Goal: Task Accomplishment & Management: Manage account settings

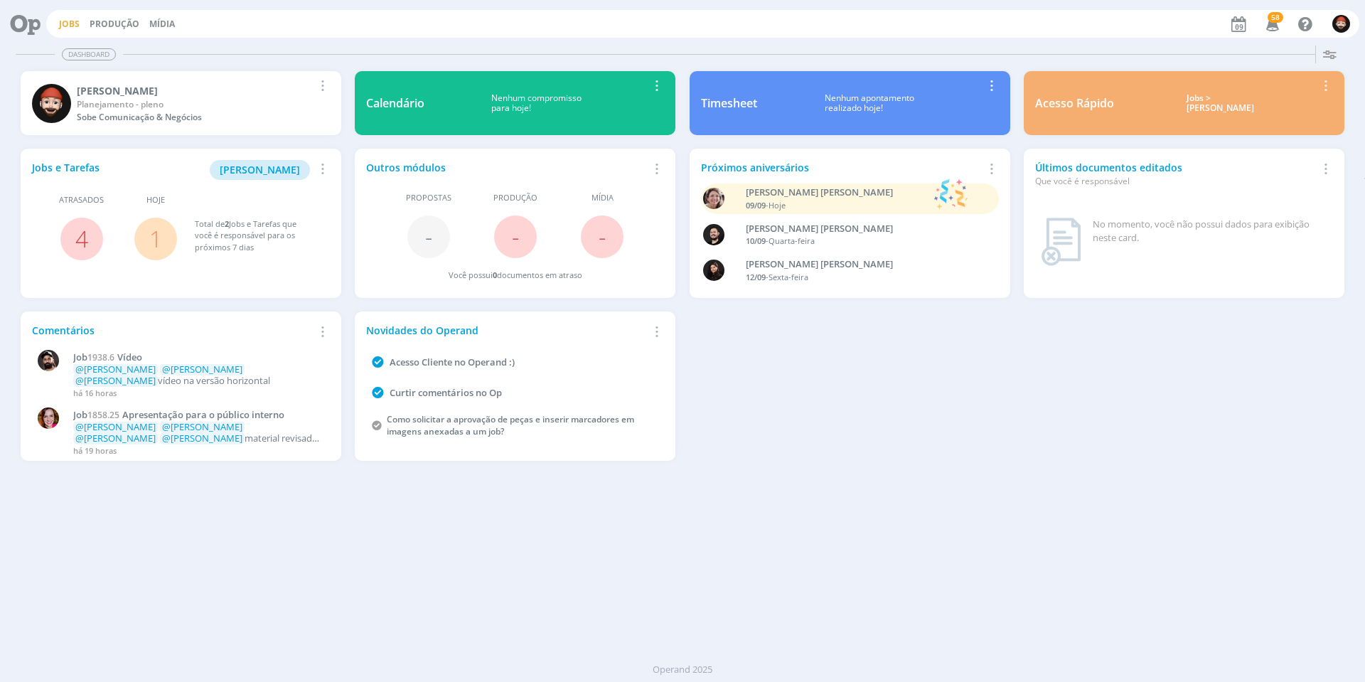
click at [77, 22] on link "Jobs" at bounding box center [69, 24] width 21 height 12
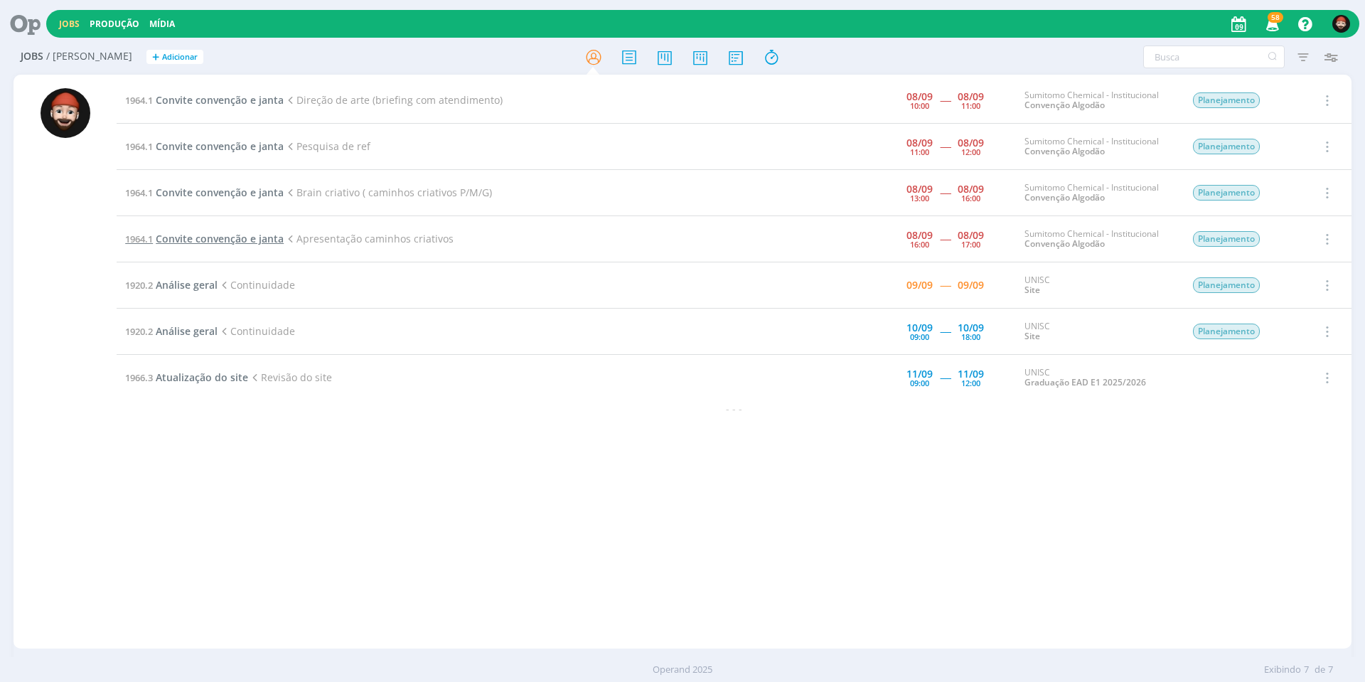
click at [264, 240] on span "Convite convenção e janta" at bounding box center [220, 239] width 128 height 14
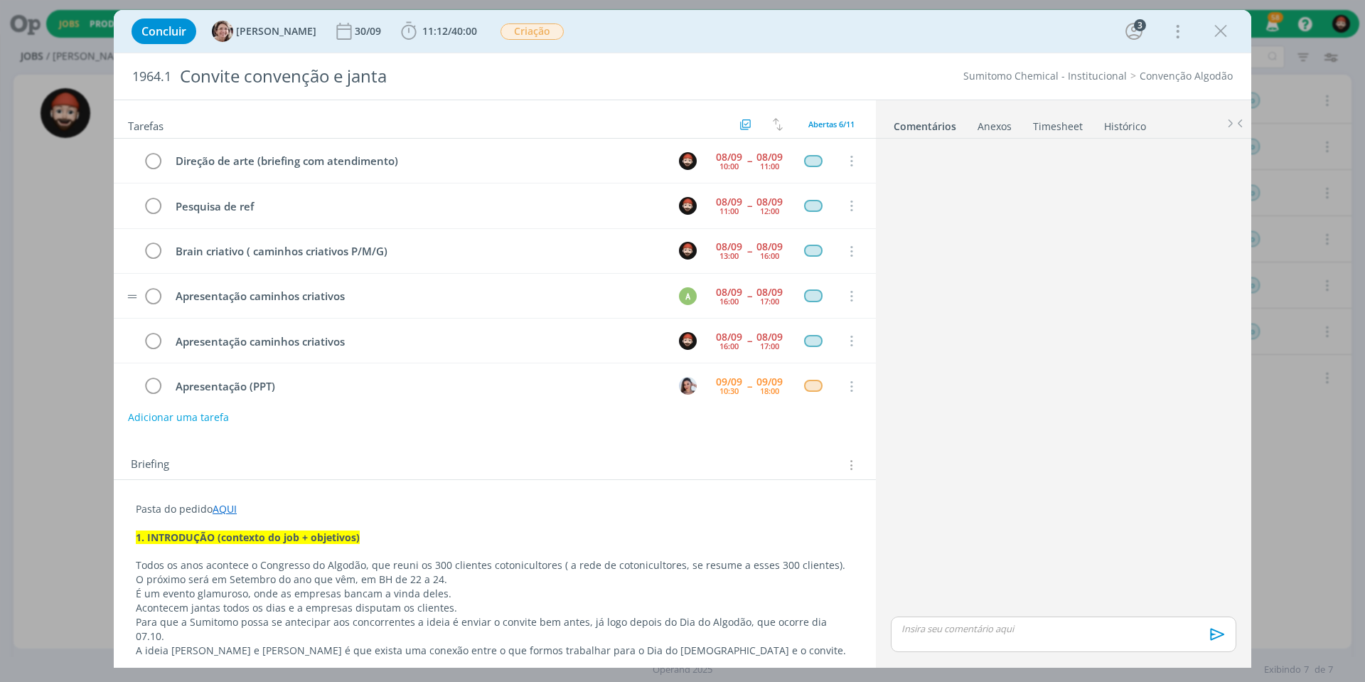
scroll to position [14, 0]
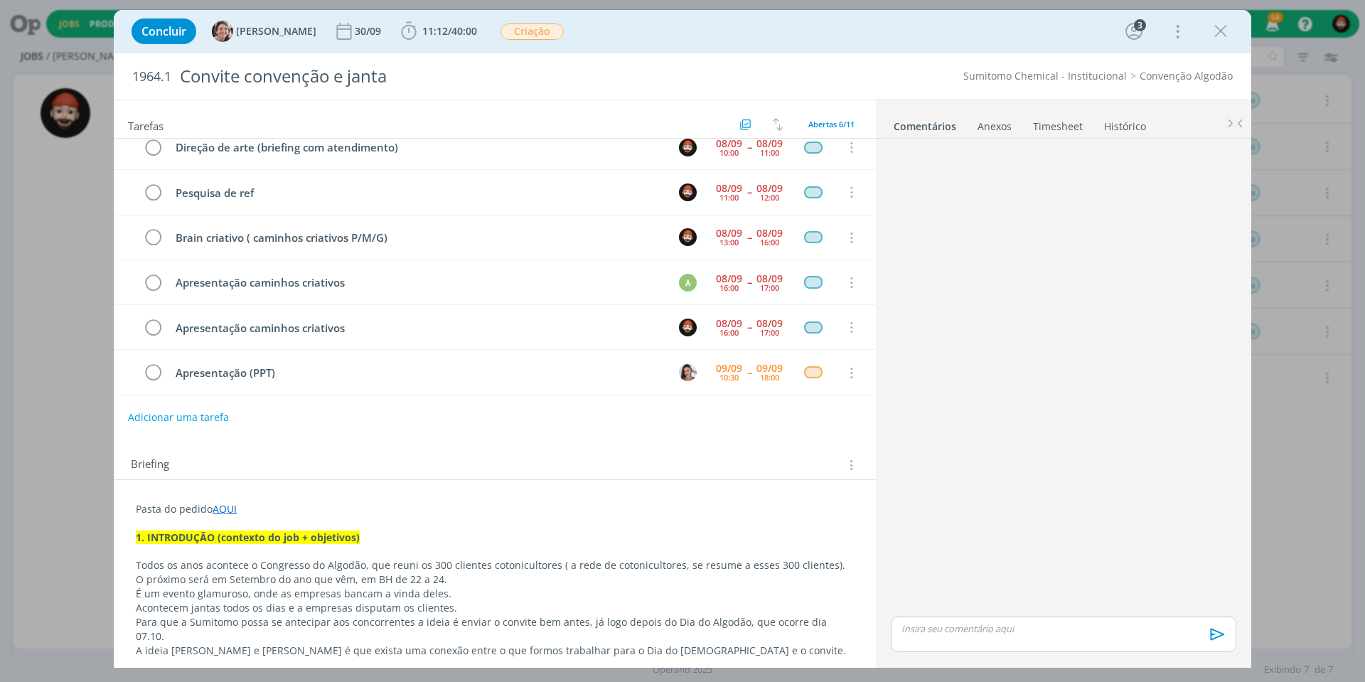
click at [227, 511] on link "AQUI" at bounding box center [225, 509] width 24 height 14
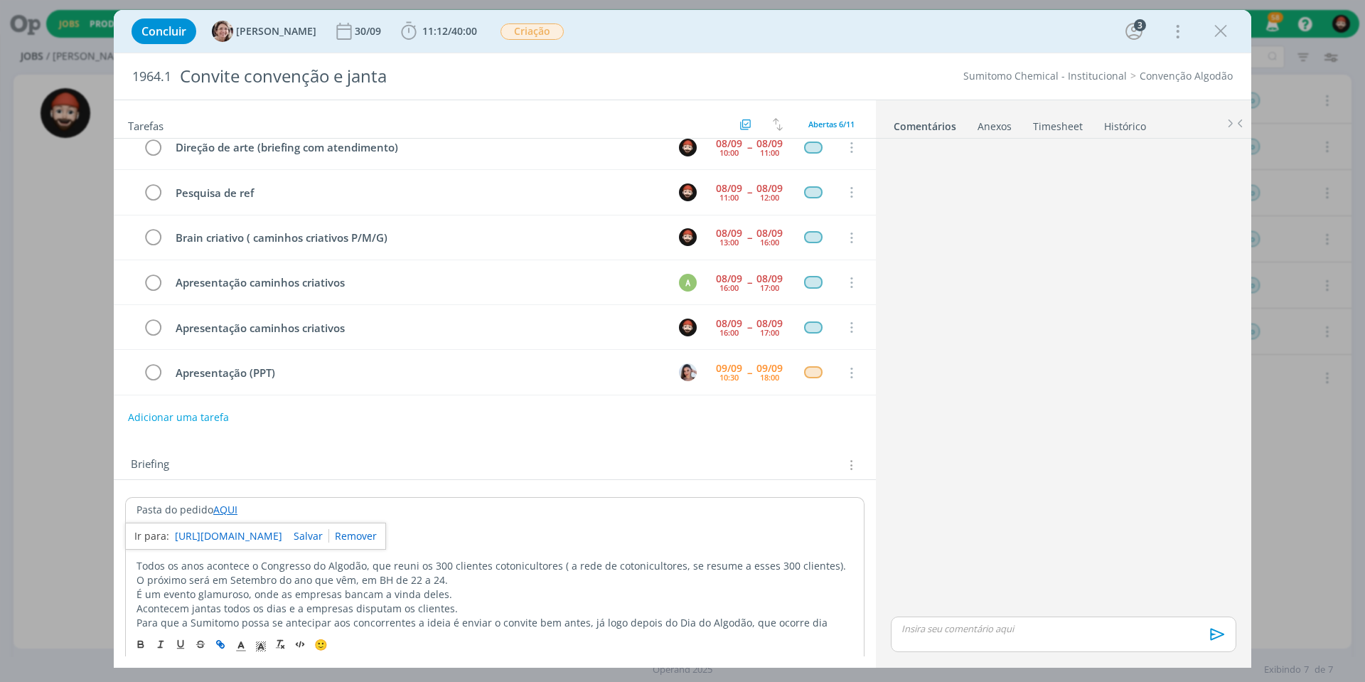
click at [258, 530] on link "[URL][DOMAIN_NAME]" at bounding box center [228, 536] width 107 height 18
click at [945, 625] on p "dialog" at bounding box center [1063, 628] width 323 height 13
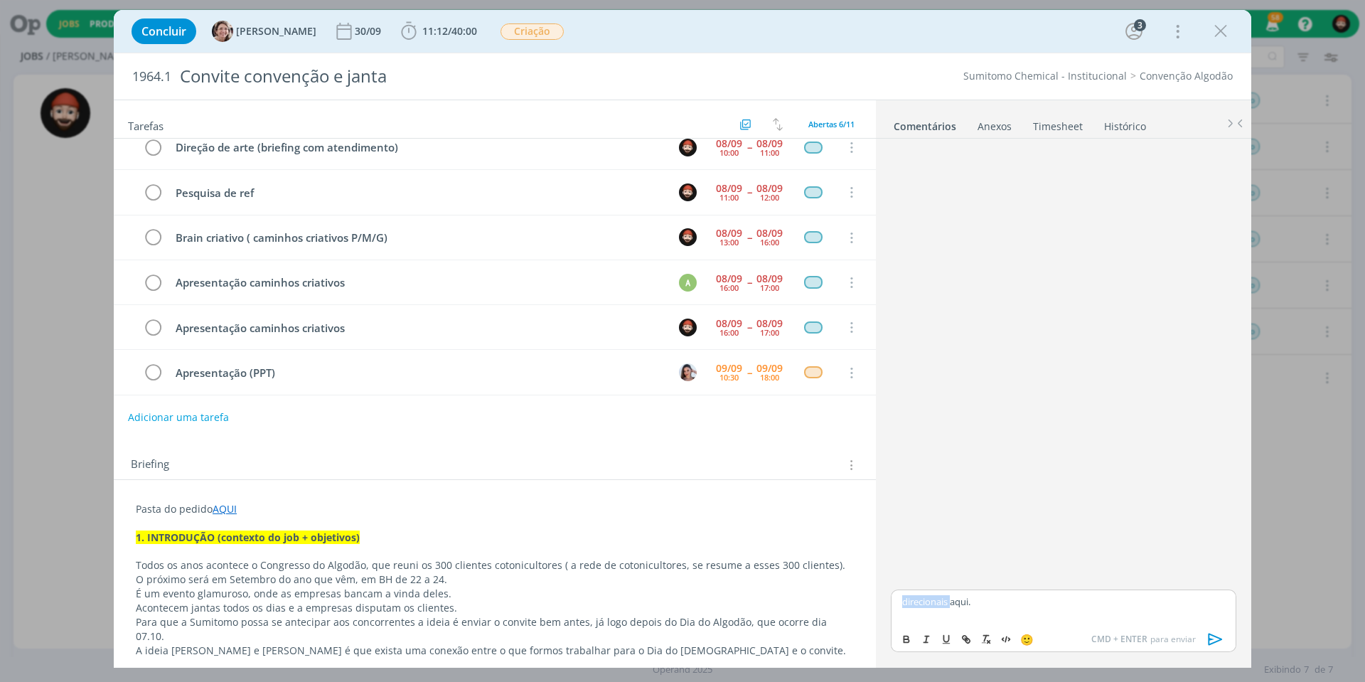
drag, startPoint x: 953, startPoint y: 604, endPoint x: 1002, endPoint y: 594, distance: 50.7
click at [1002, 594] on div "direcionais aqui." at bounding box center [1063, 607] width 345 height 36
click at [965, 603] on p "direcionais aqui." at bounding box center [1063, 601] width 323 height 13
drag, startPoint x: 955, startPoint y: 604, endPoint x: 977, endPoint y: 601, distance: 21.4
click at [977, 601] on p "direcionais aqui." at bounding box center [1063, 601] width 323 height 13
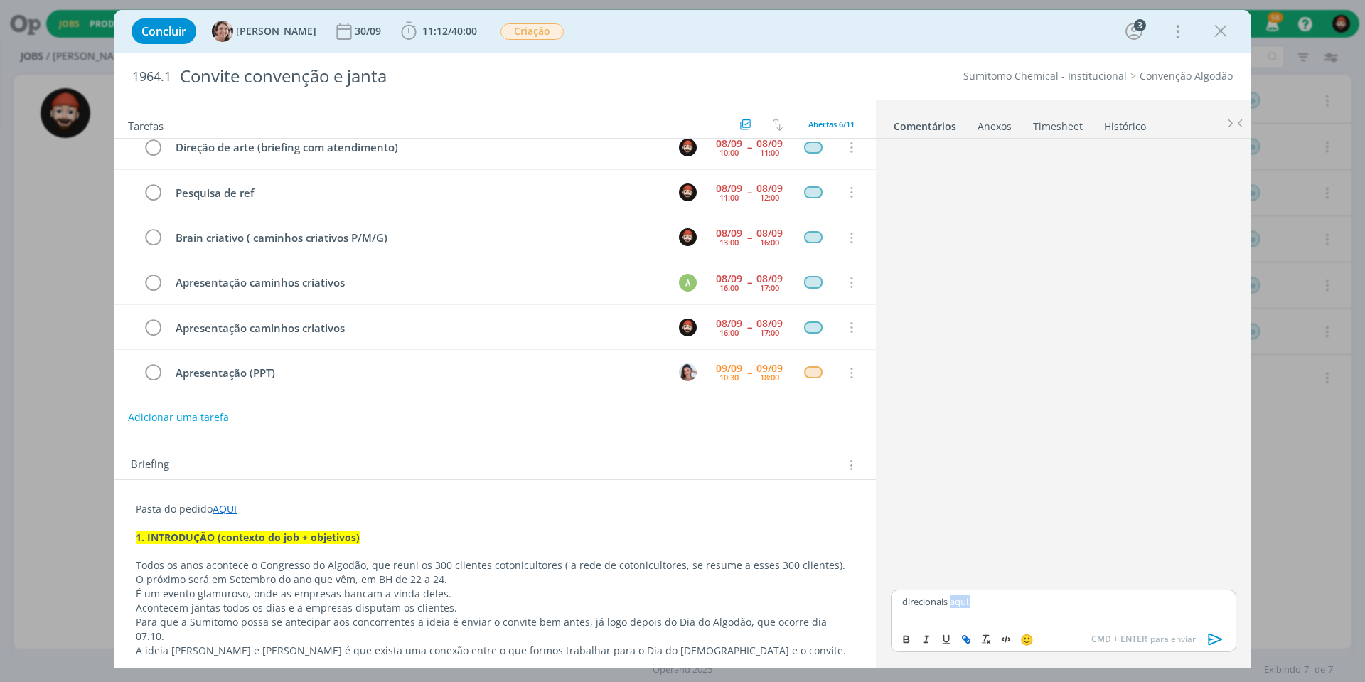
click at [968, 636] on icon "dialog" at bounding box center [965, 638] width 11 height 11
paste input "[URL][DOMAIN_NAME]"
type input "[URL][DOMAIN_NAME]"
click at [1067, 574] on link "dialog" at bounding box center [1064, 574] width 37 height 13
drag, startPoint x: 1213, startPoint y: 635, endPoint x: 1207, endPoint y: 626, distance: 10.7
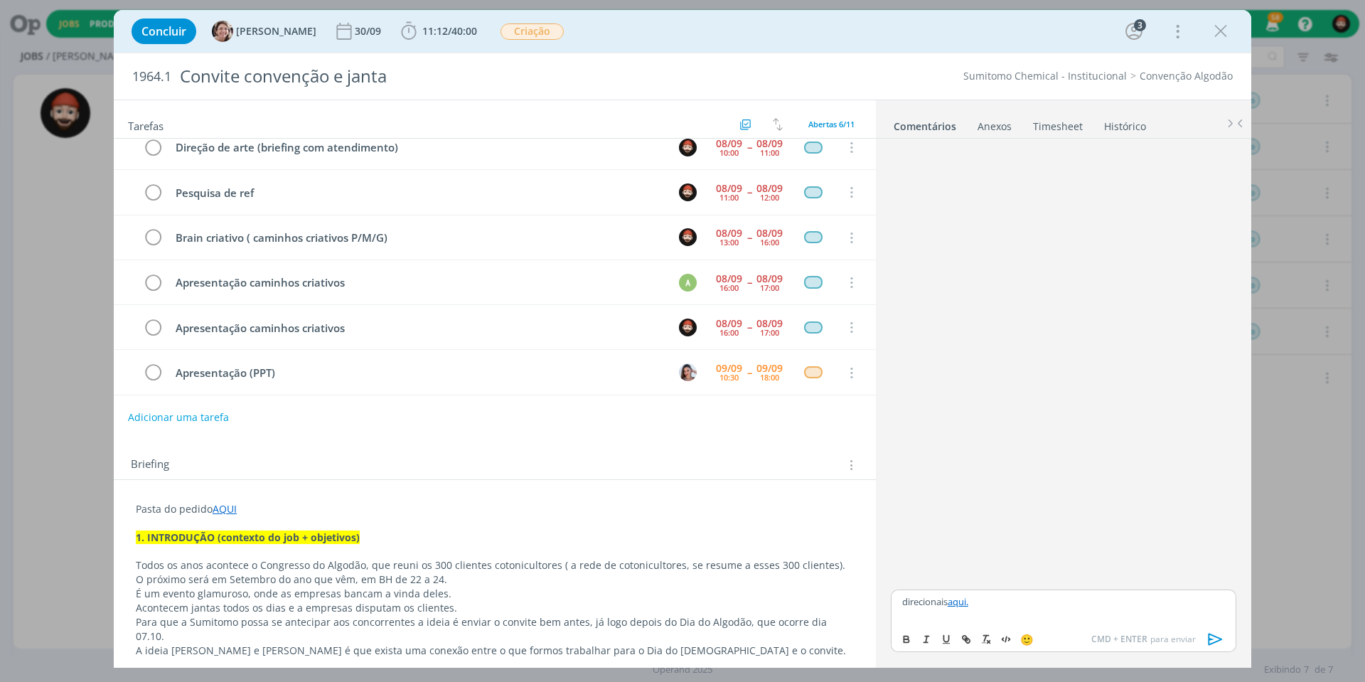
click at [1214, 635] on icon "dialog" at bounding box center [1215, 638] width 21 height 21
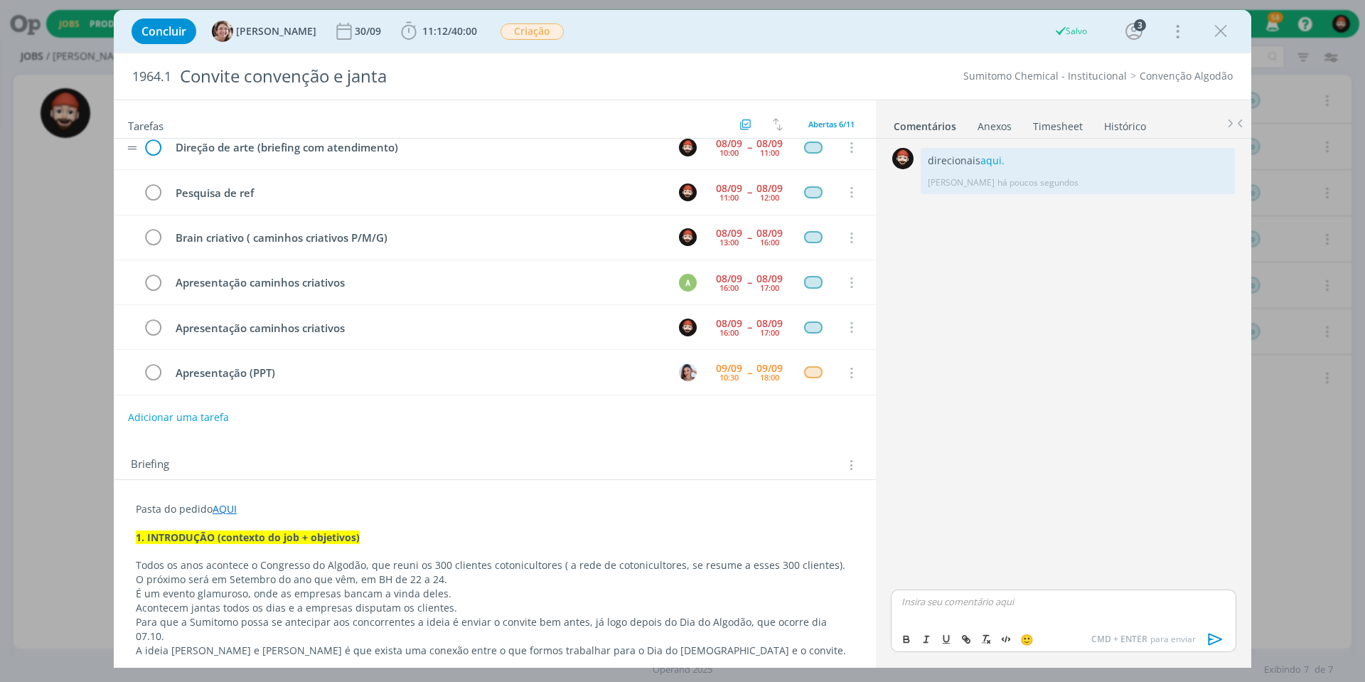
click at [156, 149] on icon "dialog" at bounding box center [152, 147] width 21 height 21
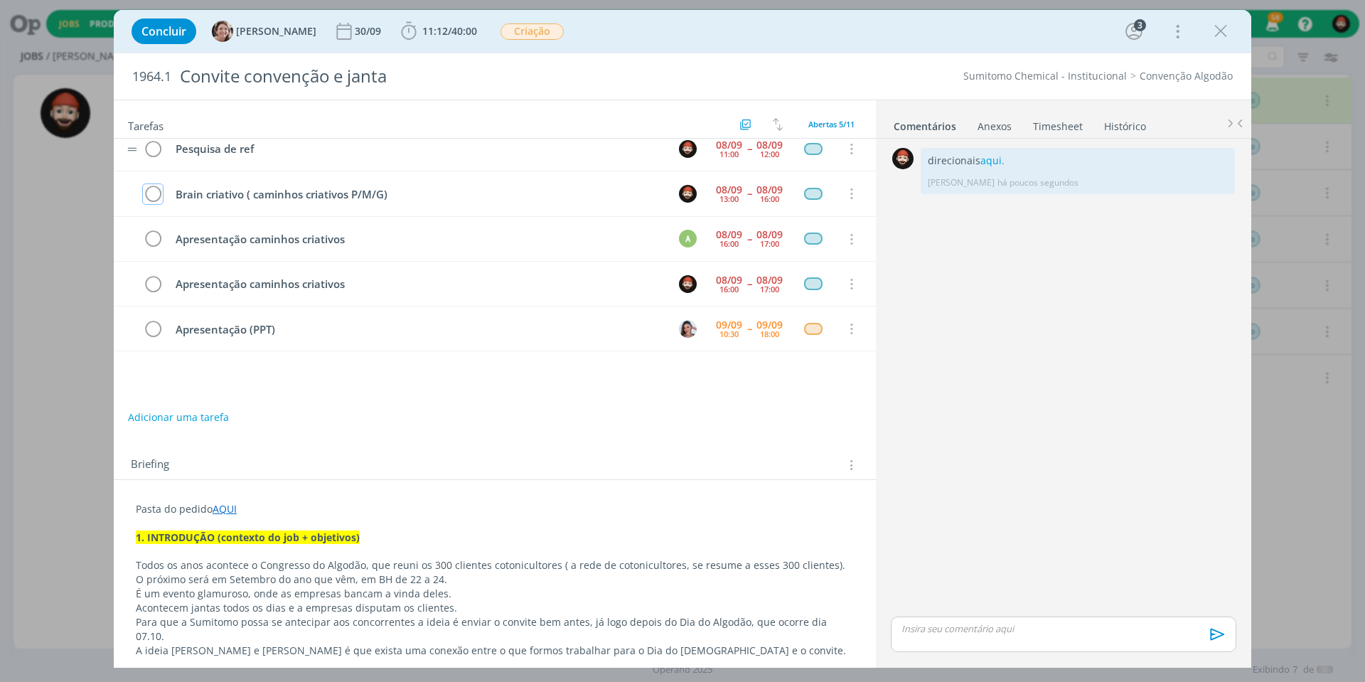
scroll to position [0, 0]
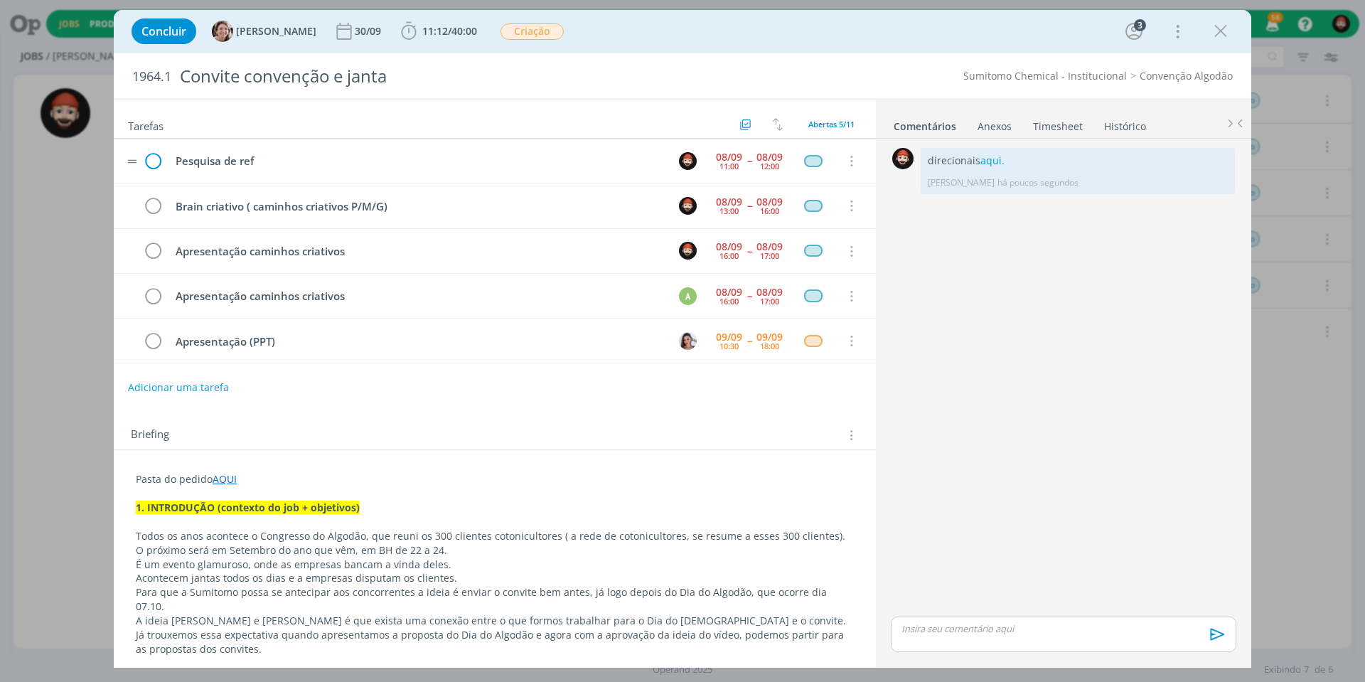
click at [151, 160] on icon "dialog" at bounding box center [152, 161] width 21 height 21
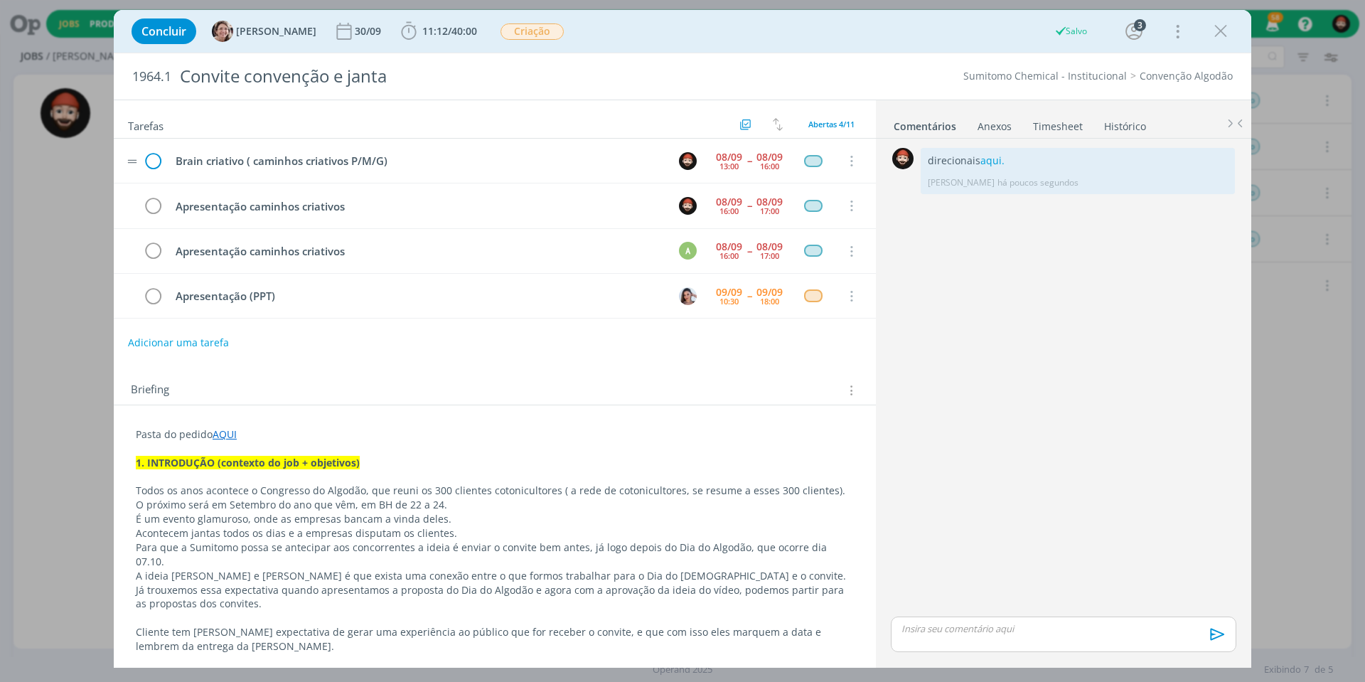
click at [155, 158] on icon "dialog" at bounding box center [152, 161] width 21 height 21
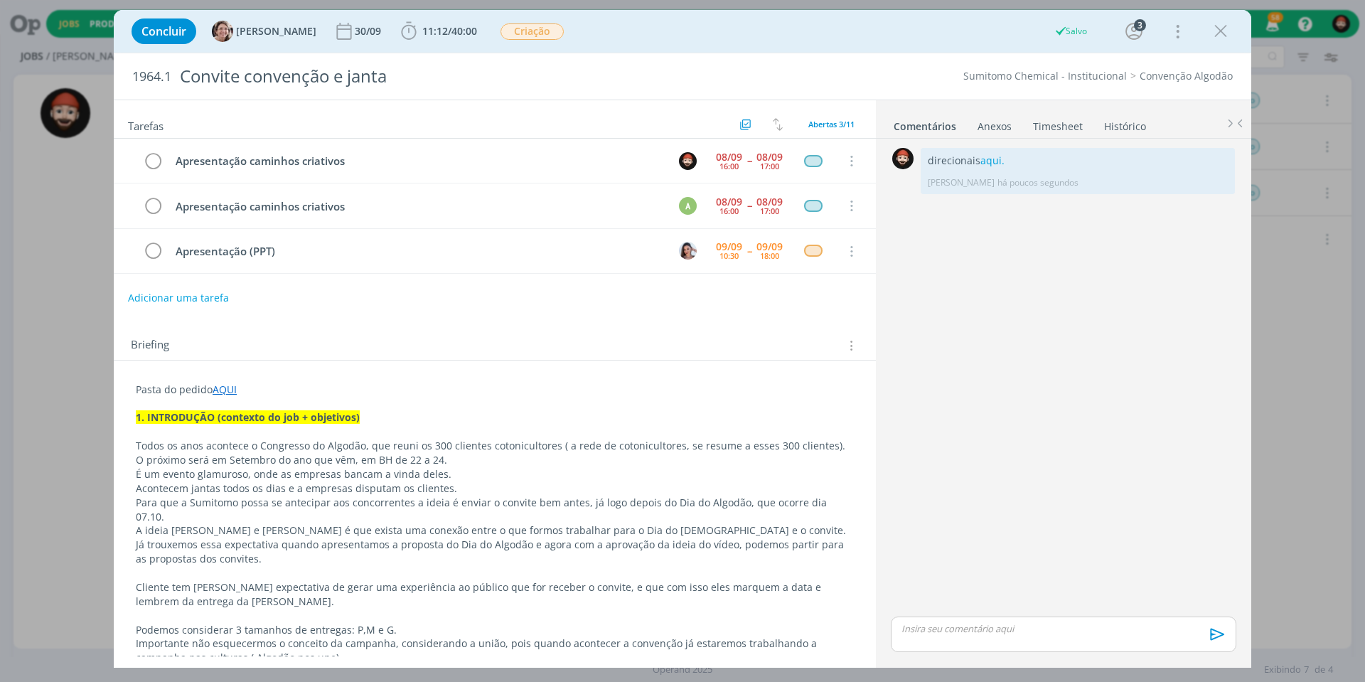
click at [155, 158] on icon "dialog" at bounding box center [152, 161] width 21 height 21
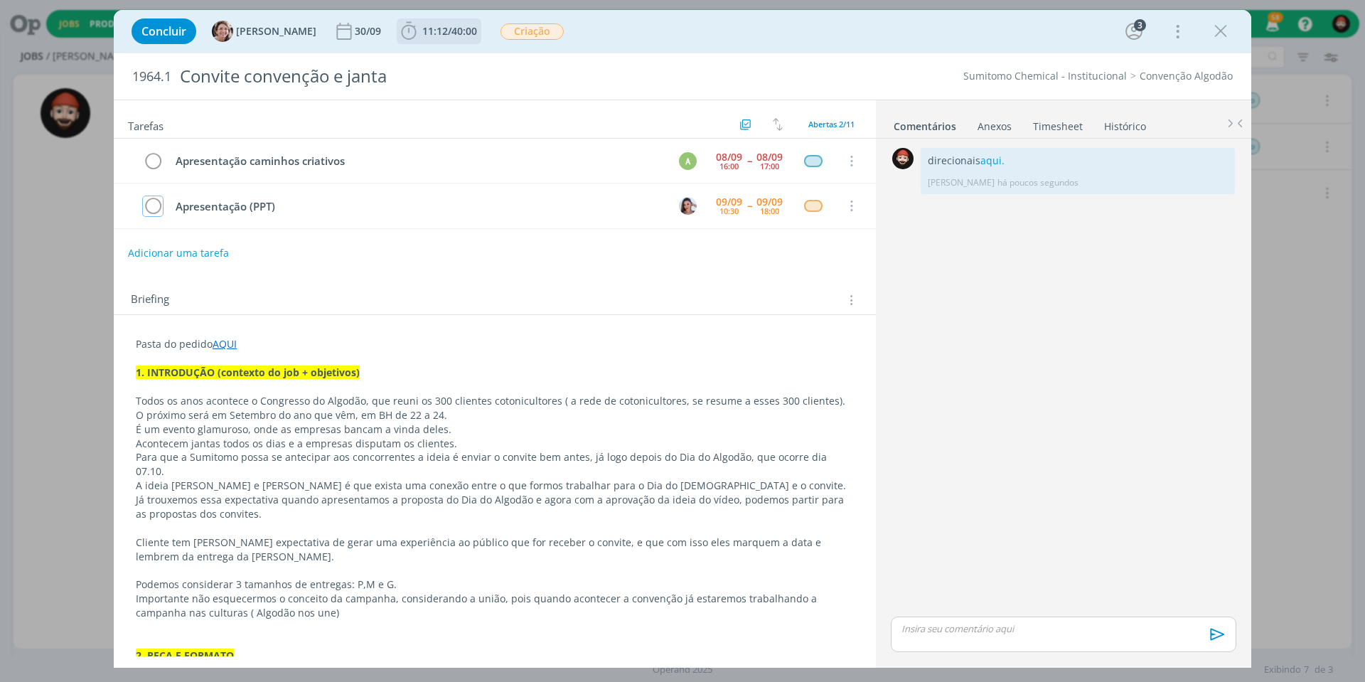
click at [466, 34] on span "40:00" at bounding box center [464, 31] width 26 height 14
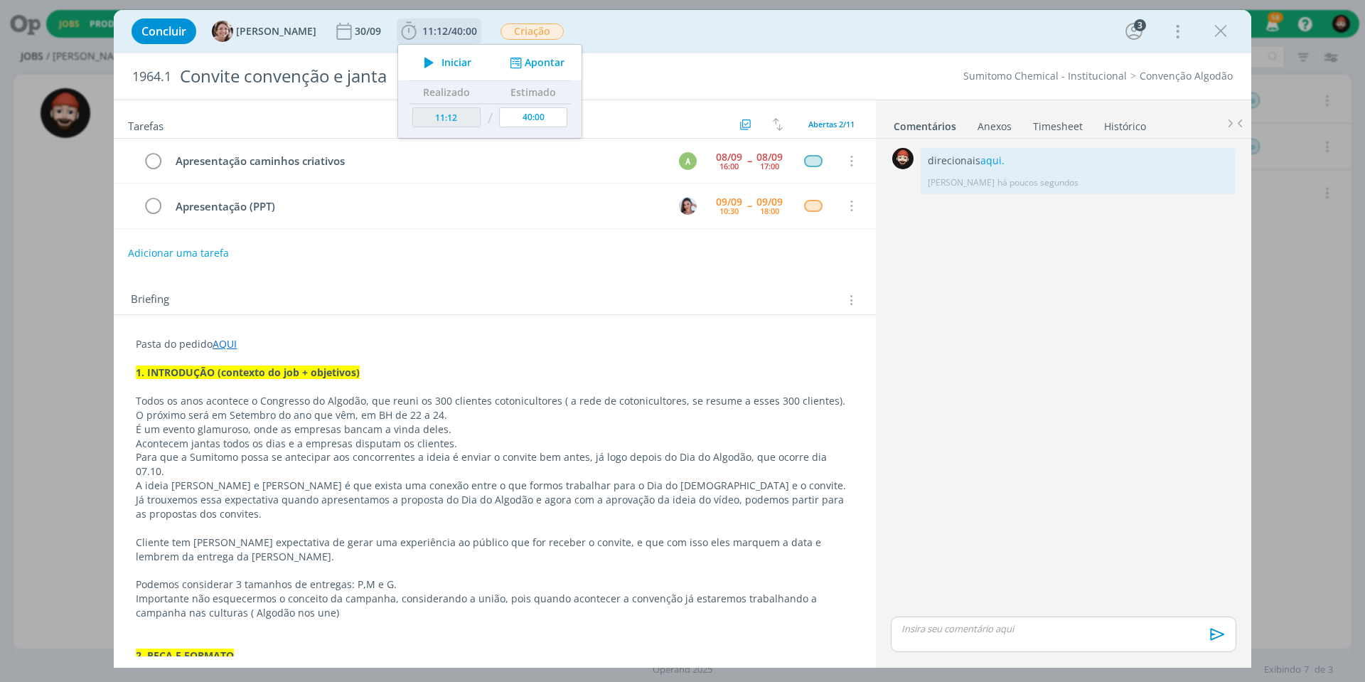
click at [539, 58] on button "Apontar" at bounding box center [535, 62] width 59 height 15
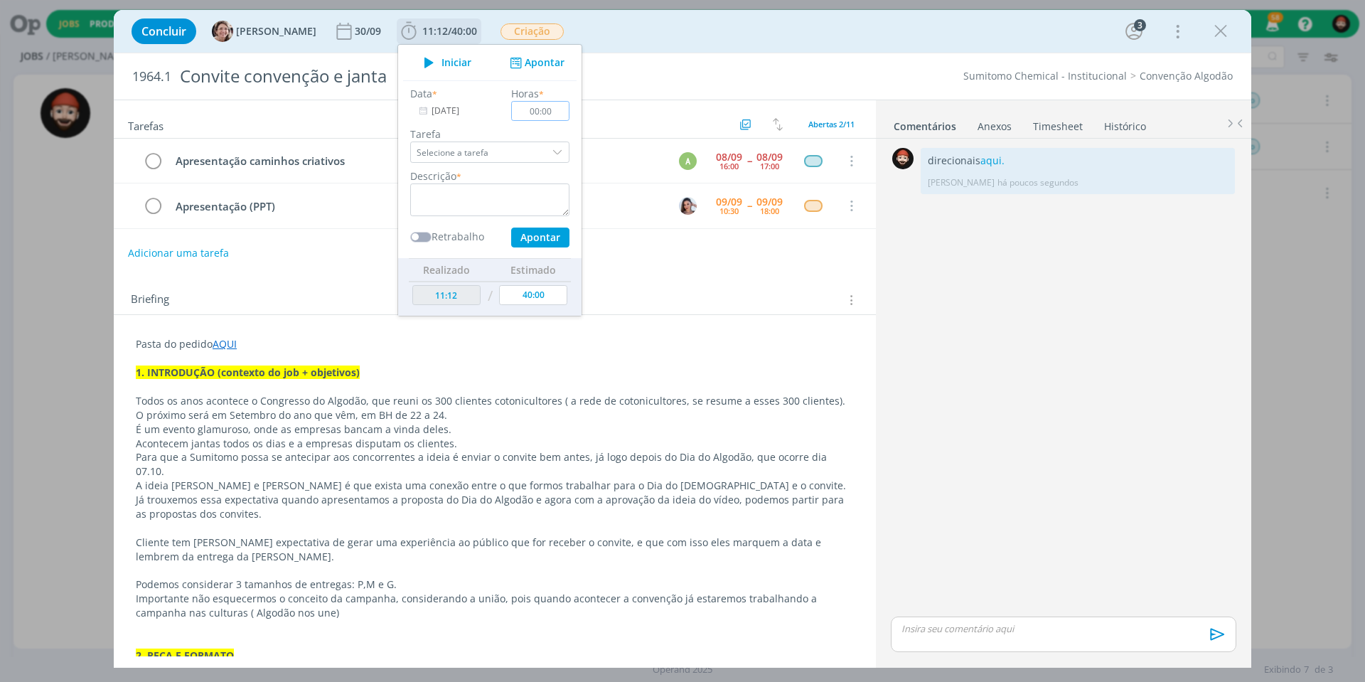
click at [540, 109] on input "00:00" at bounding box center [540, 111] width 58 height 20
type input "00:30"
click at [493, 194] on textarea "dialog" at bounding box center [489, 199] width 159 height 33
type textarea "Planejamento"
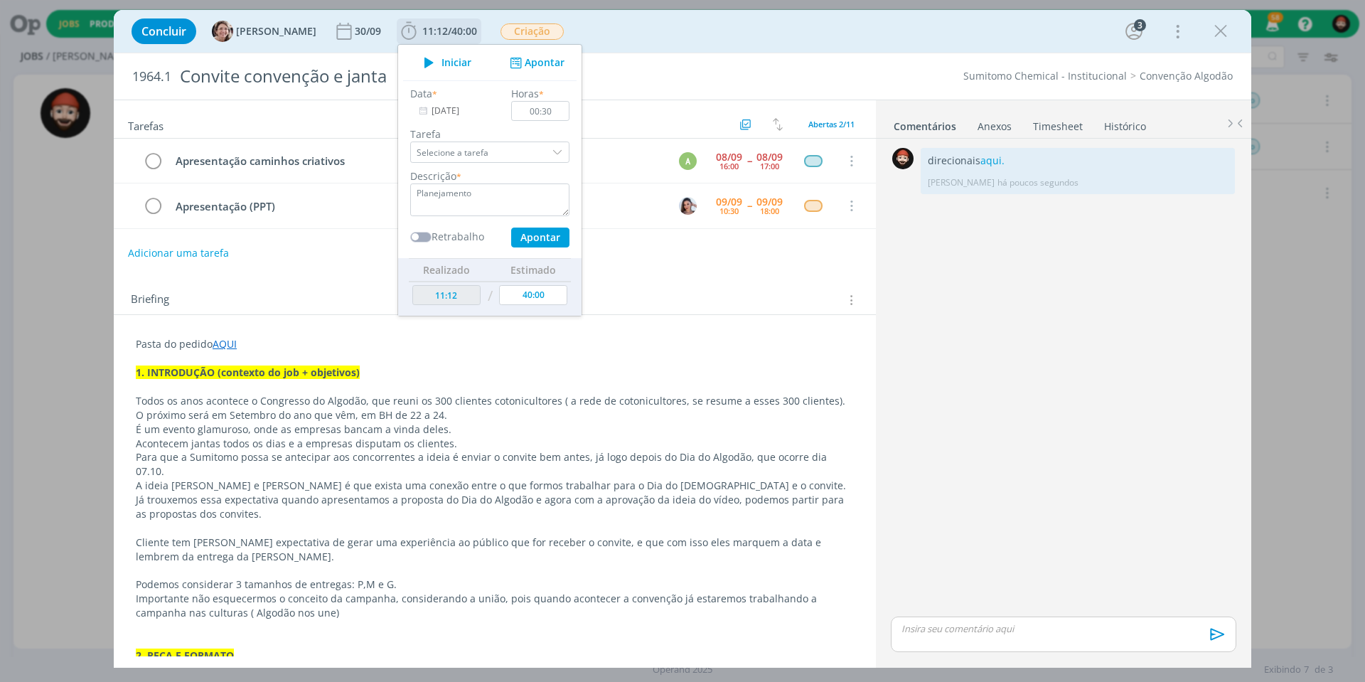
click at [525, 234] on button "Apontar" at bounding box center [540, 237] width 58 height 20
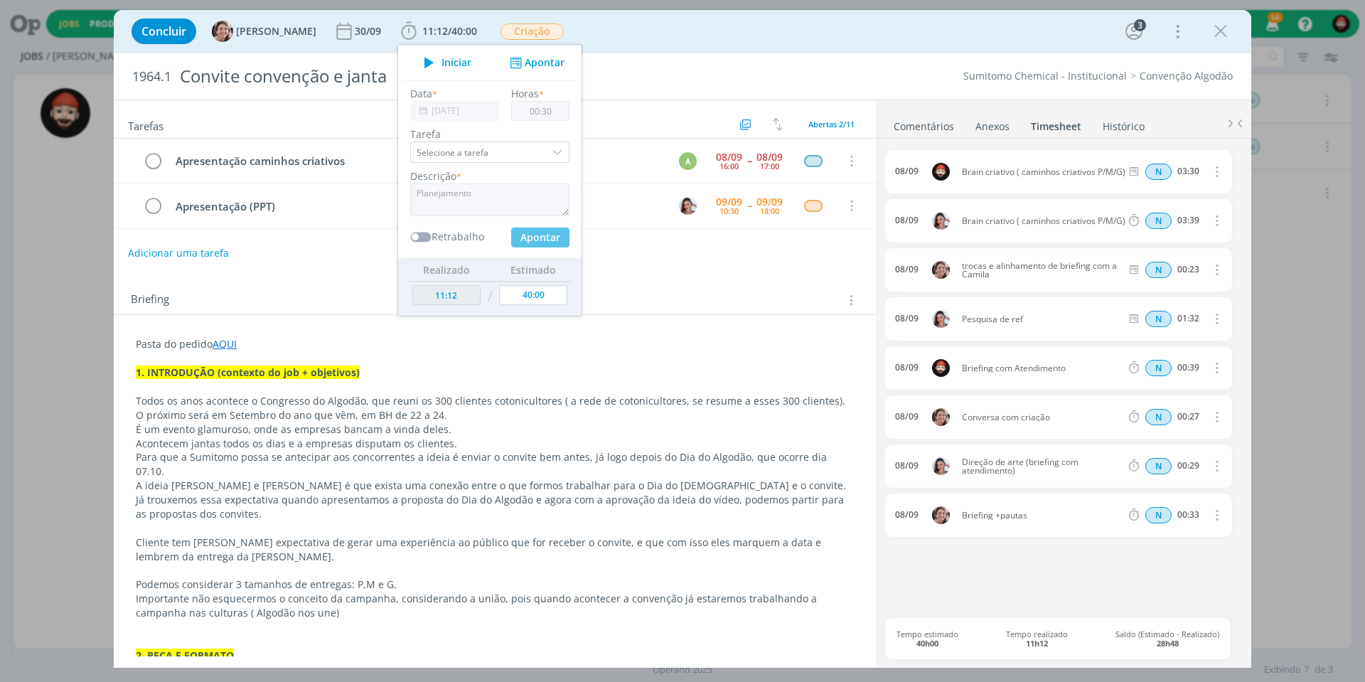
type input "11:42"
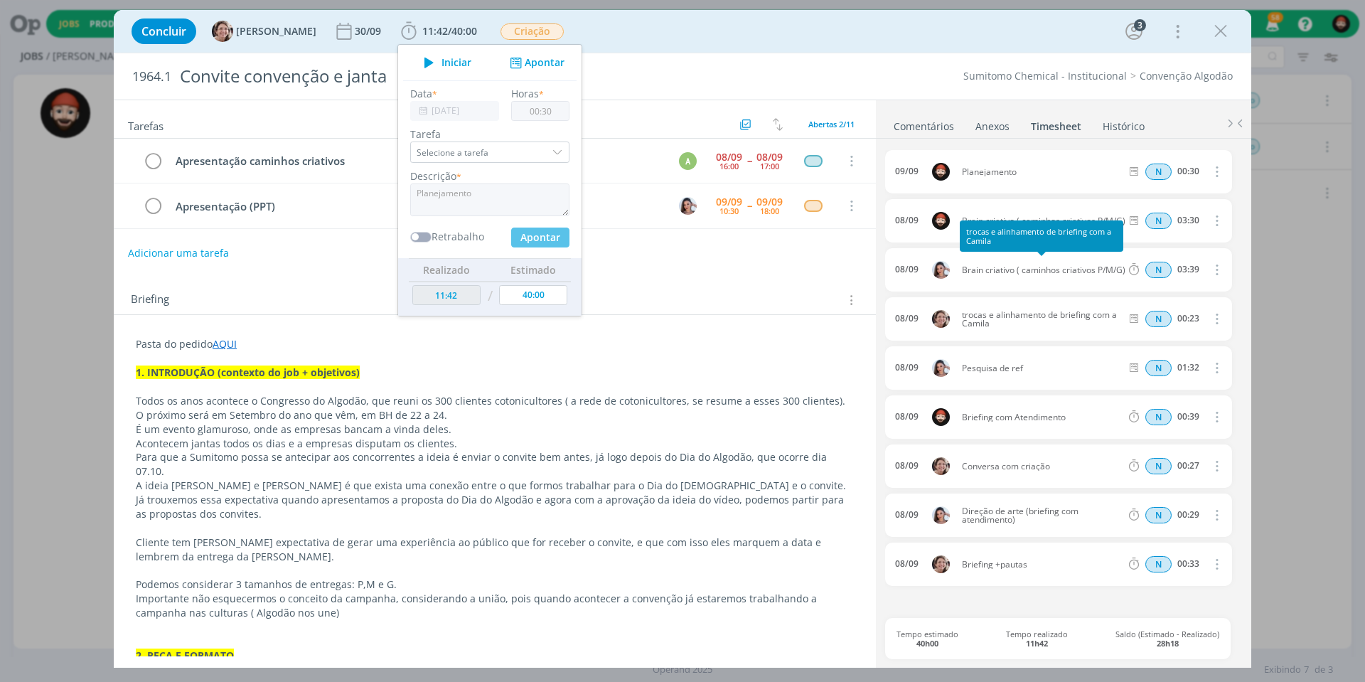
type input "00:00"
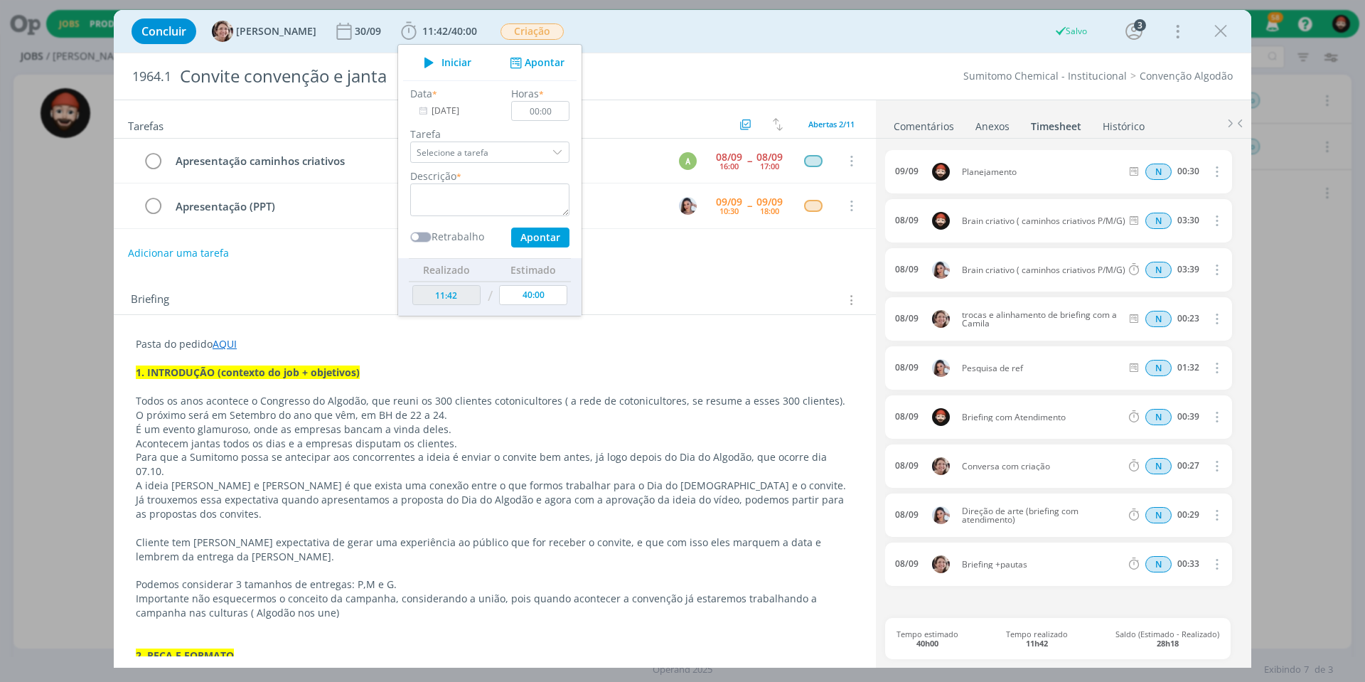
click at [918, 75] on div "Sumitomo Chemical - Institucional Convenção Algodão" at bounding box center [1008, 76] width 464 height 14
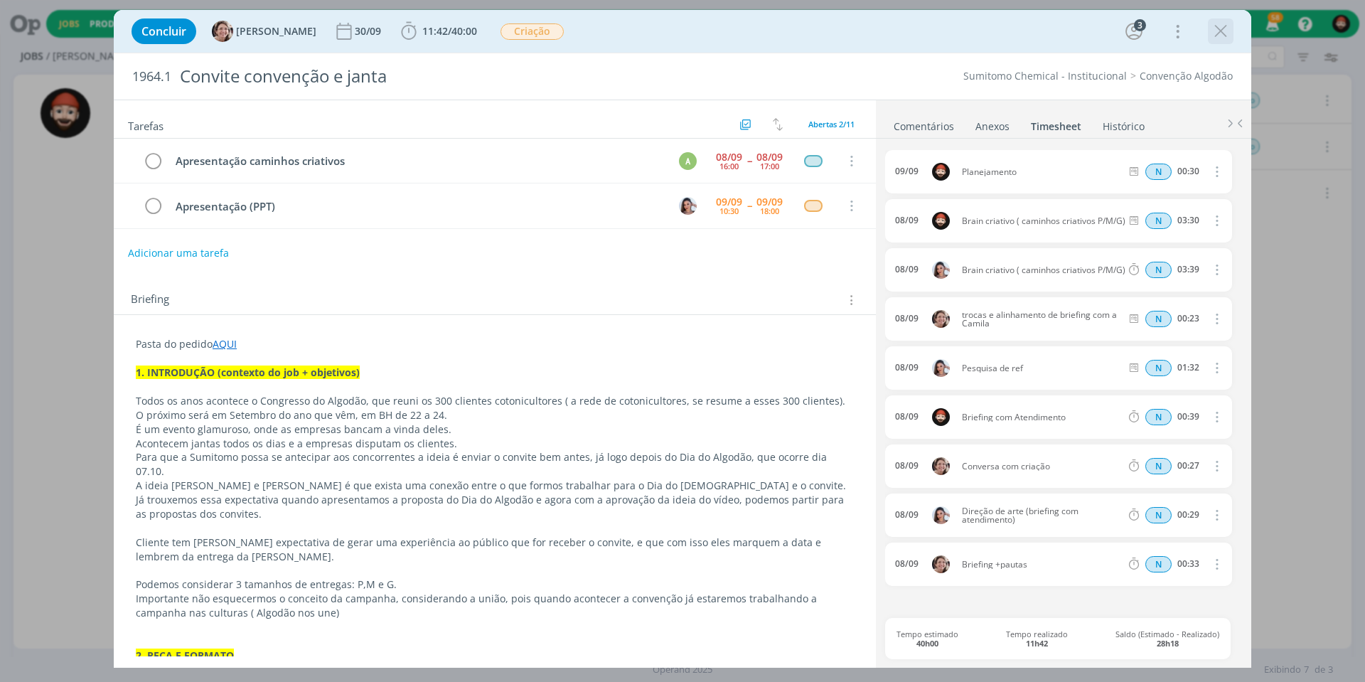
click at [1216, 30] on icon "dialog" at bounding box center [1220, 31] width 21 height 21
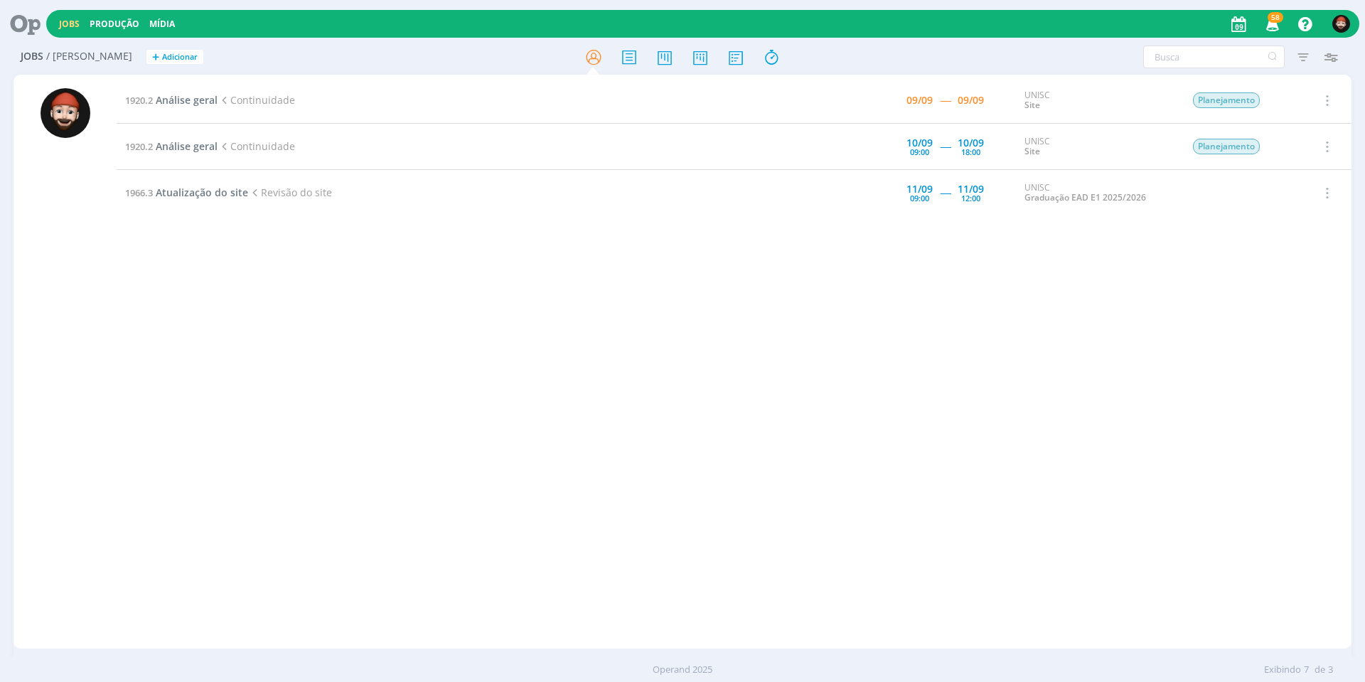
drag, startPoint x: 900, startPoint y: 305, endPoint x: 881, endPoint y: 297, distance: 20.1
click at [900, 305] on div "Jobs Produção [GEOGRAPHIC_DATA] 58 Notificações Central de Ajuda Área de Membro…" at bounding box center [682, 341] width 1365 height 682
click at [195, 98] on span "Análise geral" at bounding box center [187, 100] width 62 height 14
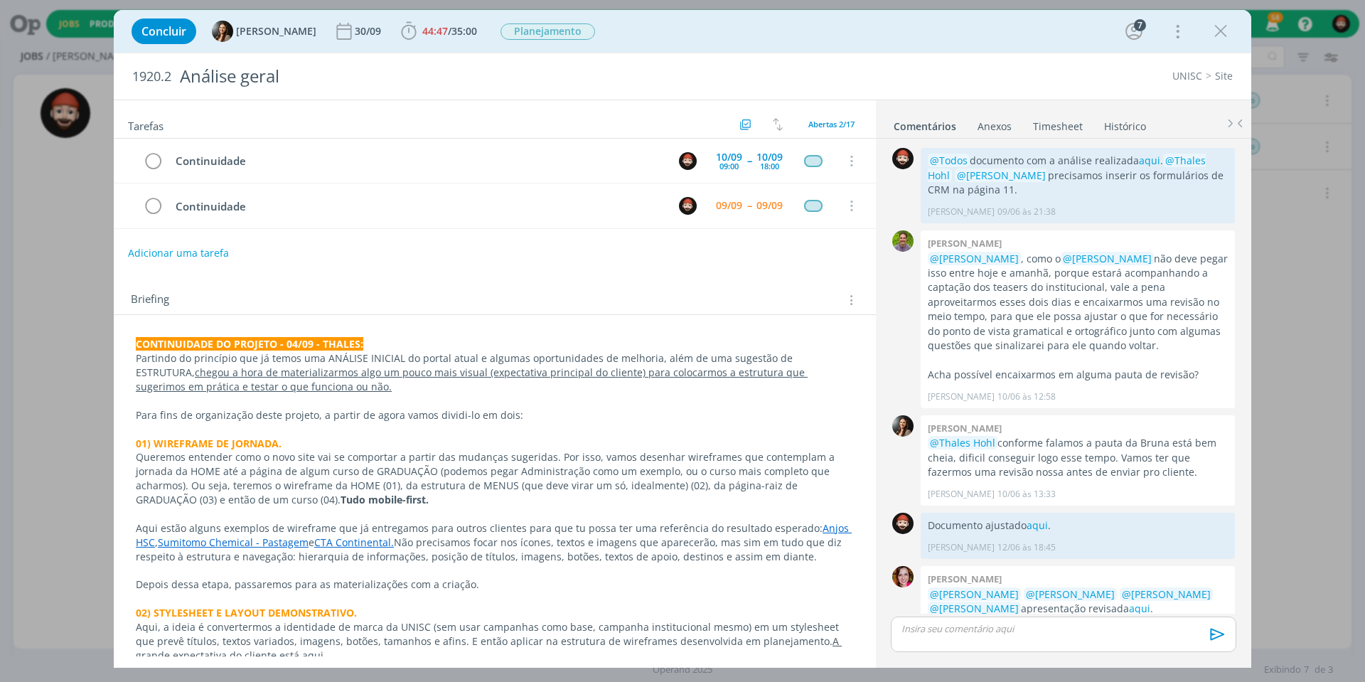
scroll to position [161, 0]
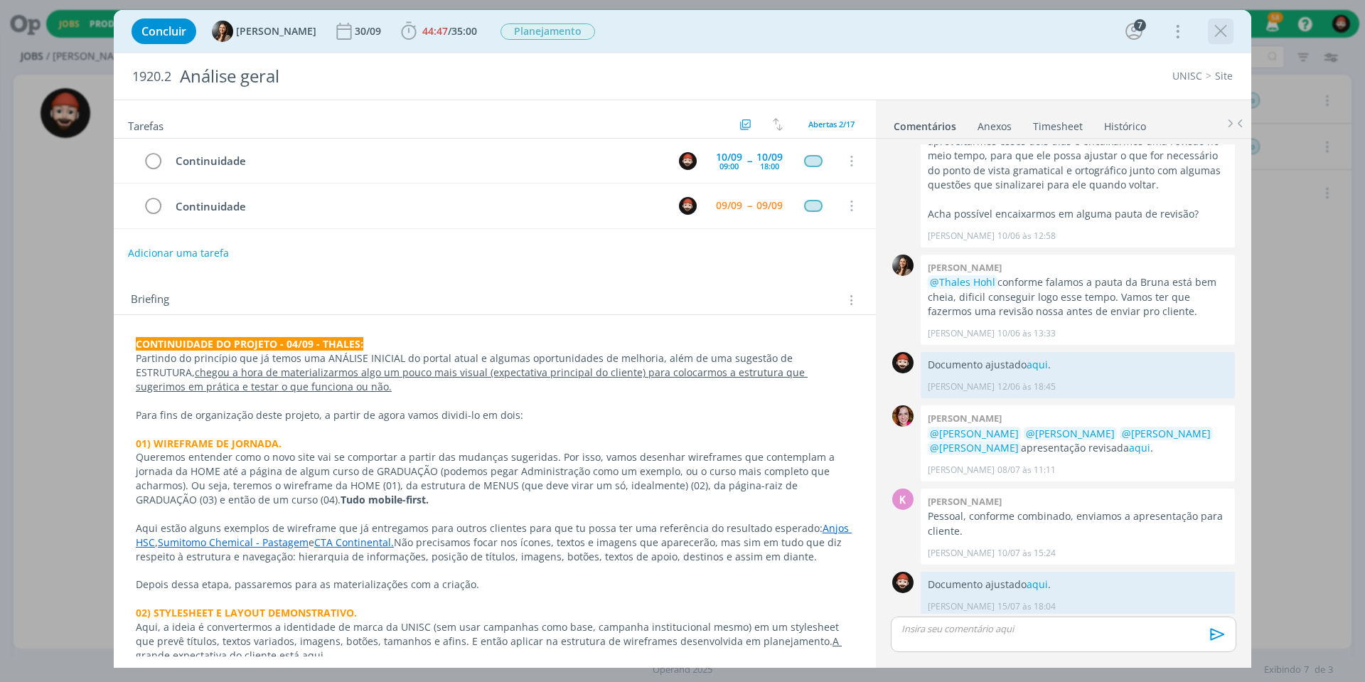
click at [1220, 33] on icon "dialog" at bounding box center [1220, 31] width 21 height 21
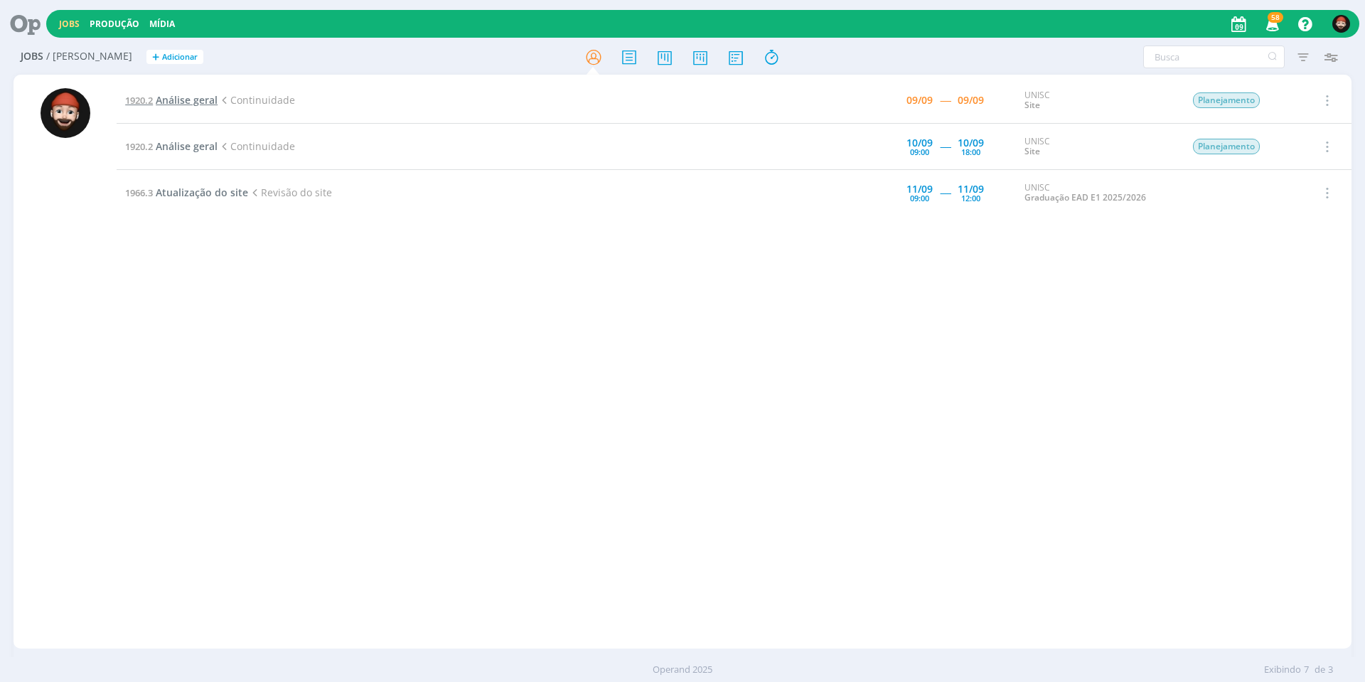
click at [186, 103] on span "Análise geral" at bounding box center [187, 100] width 62 height 14
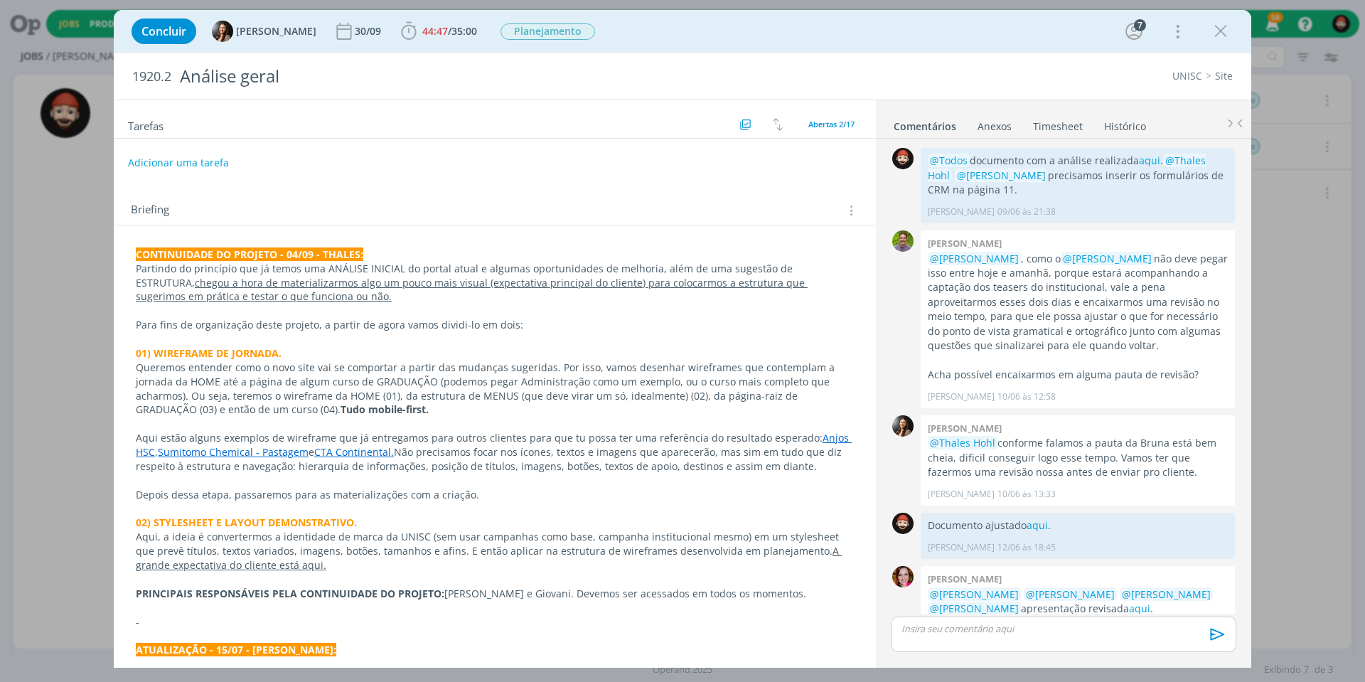
scroll to position [161, 0]
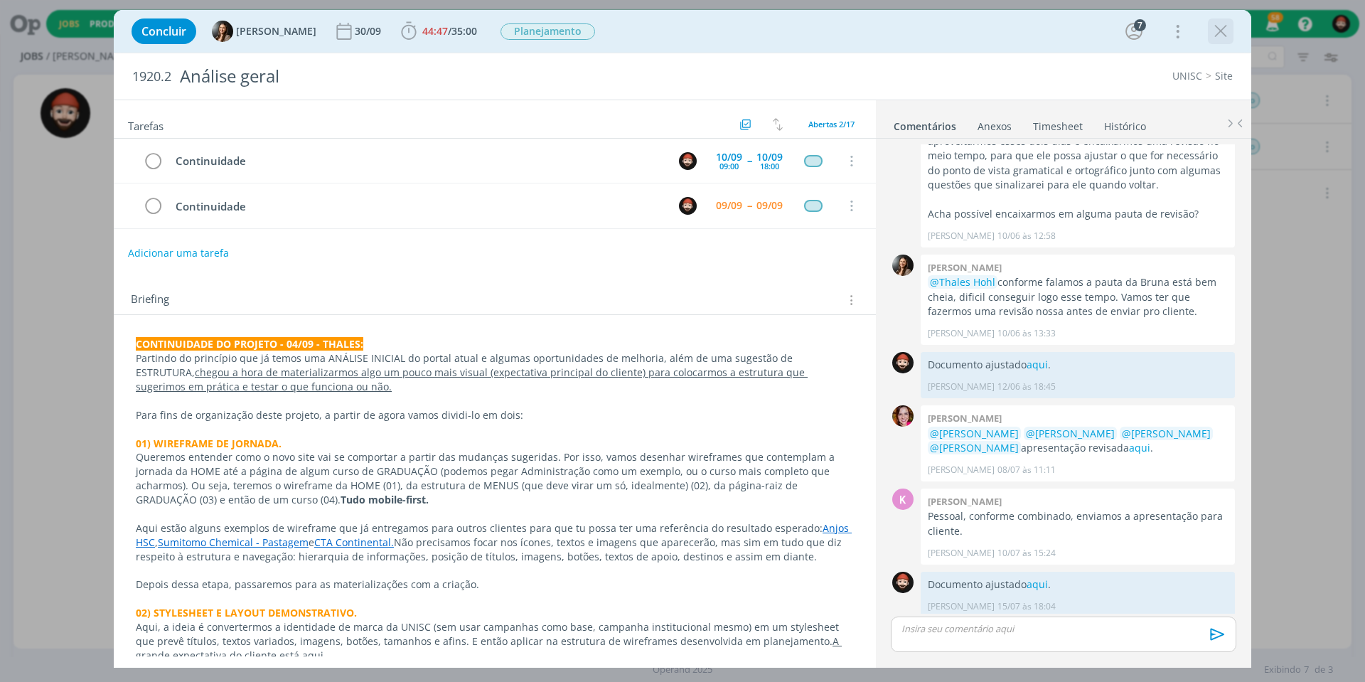
click at [1220, 32] on icon "dialog" at bounding box center [1220, 31] width 21 height 21
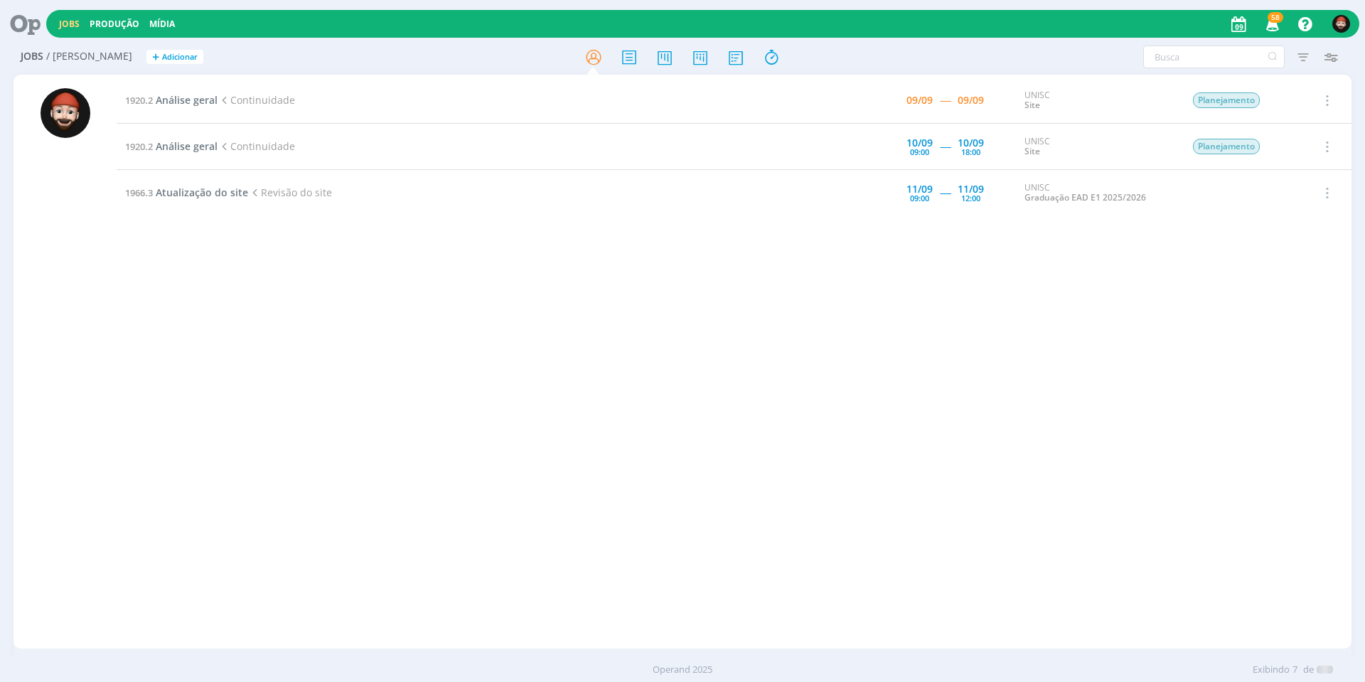
drag, startPoint x: 1228, startPoint y: 247, endPoint x: 1171, endPoint y: 252, distance: 57.0
click at [1229, 247] on div at bounding box center [682, 341] width 1365 height 682
click at [211, 96] on span "Análise geral" at bounding box center [187, 100] width 62 height 14
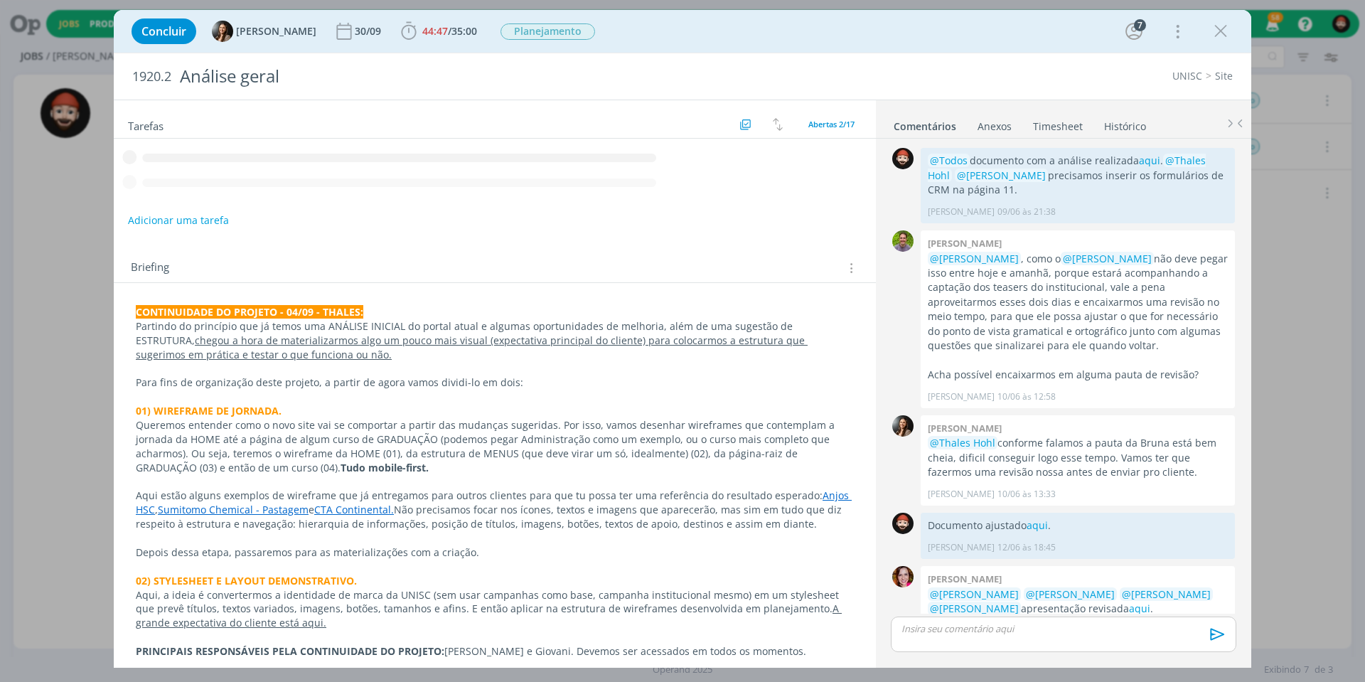
scroll to position [161, 0]
